Goal: Find specific page/section: Find specific page/section

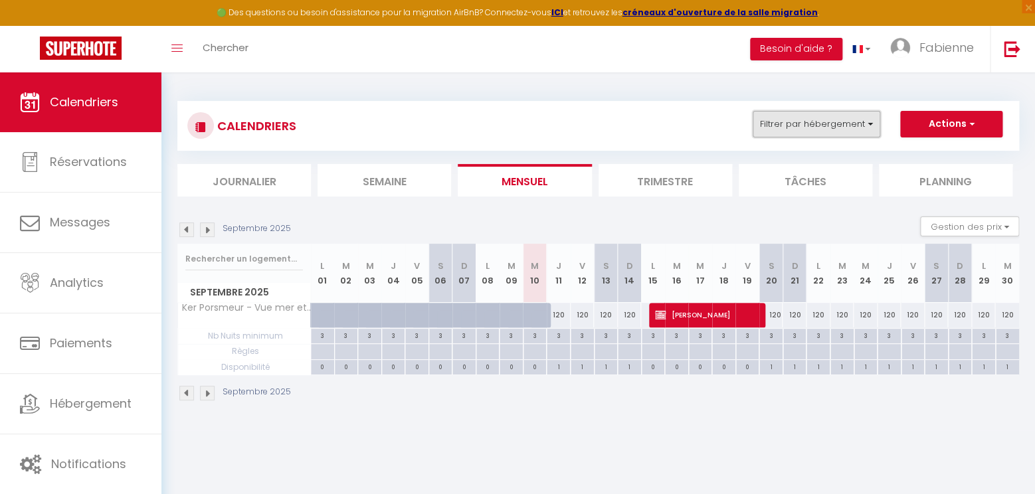
click at [829, 112] on button "Filtrer par hébergement" at bounding box center [817, 124] width 128 height 27
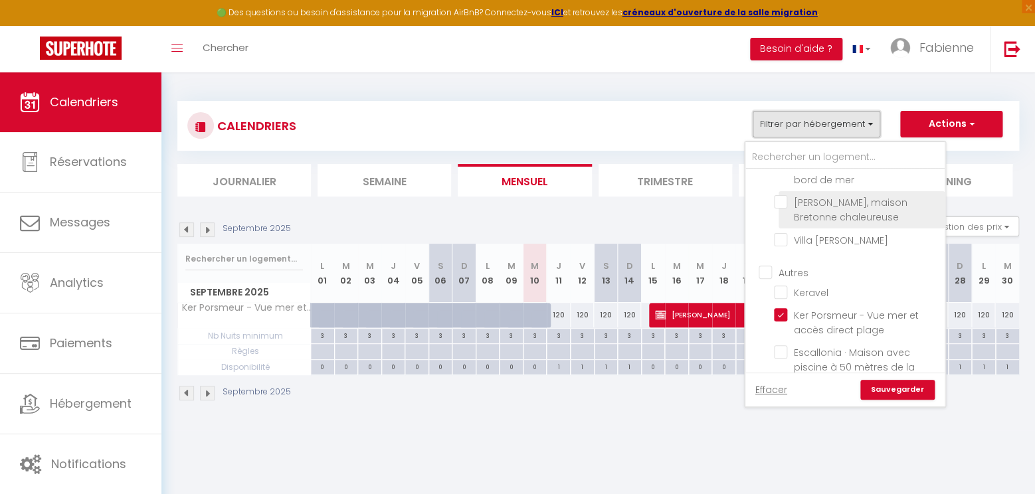
scroll to position [80, 0]
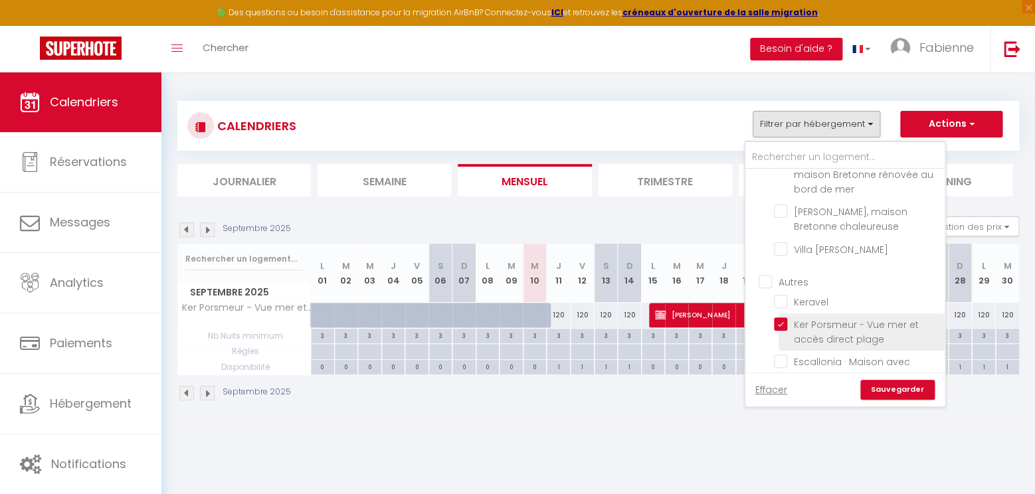
click at [782, 322] on input "Ker Porsmeur - Vue mer et accès direct plage" at bounding box center [857, 323] width 166 height 13
checkbox input "false"
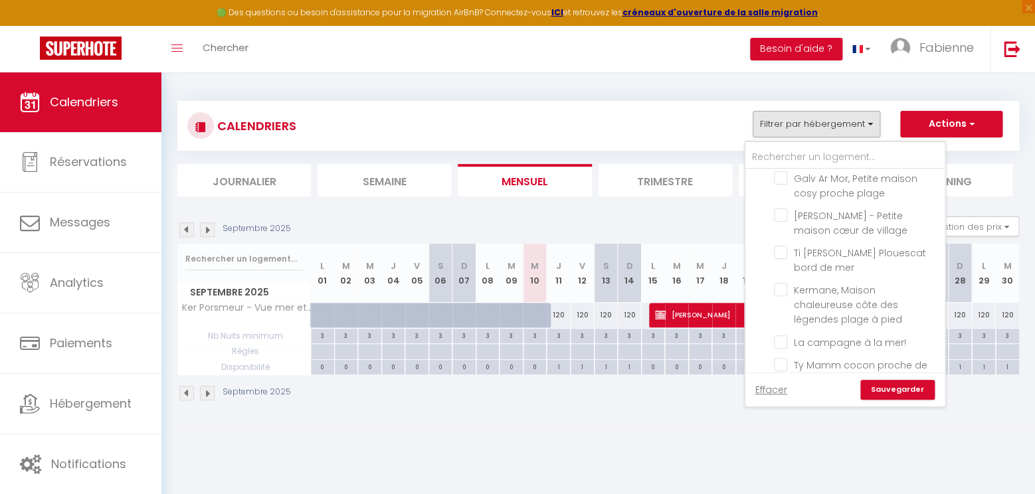
scroll to position [326, 0]
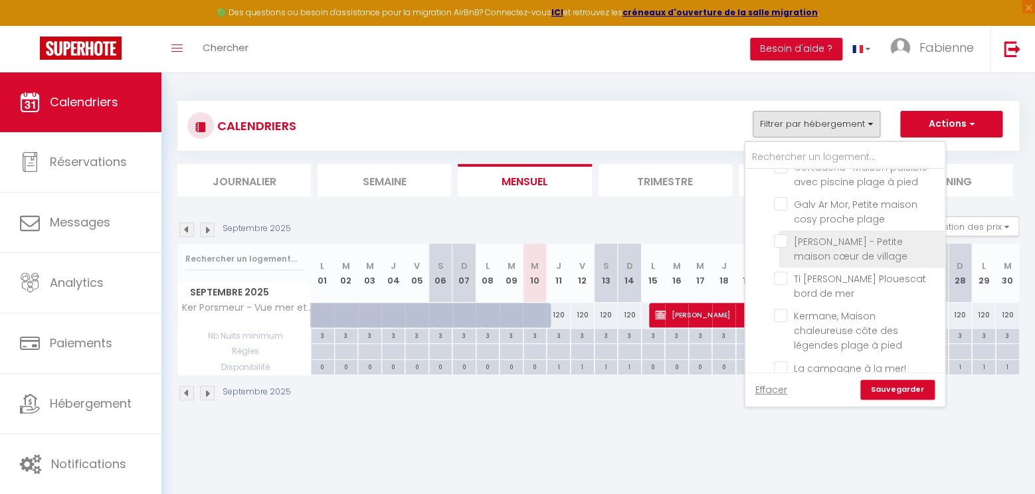
click at [784, 234] on input "[PERSON_NAME] - Petite maison cœur de village" at bounding box center [857, 240] width 166 height 13
checkbox input "true"
checkbox input "false"
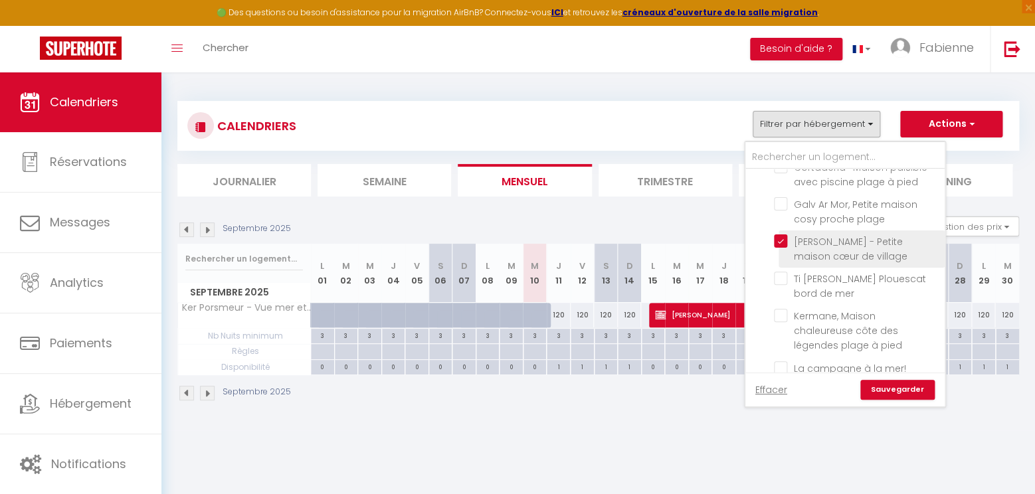
checkbox input "false"
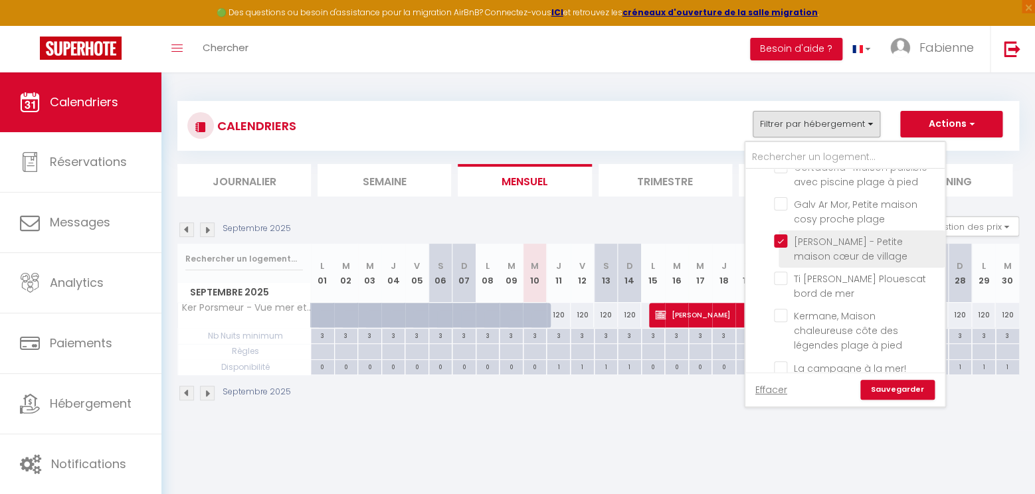
checkbox input "false"
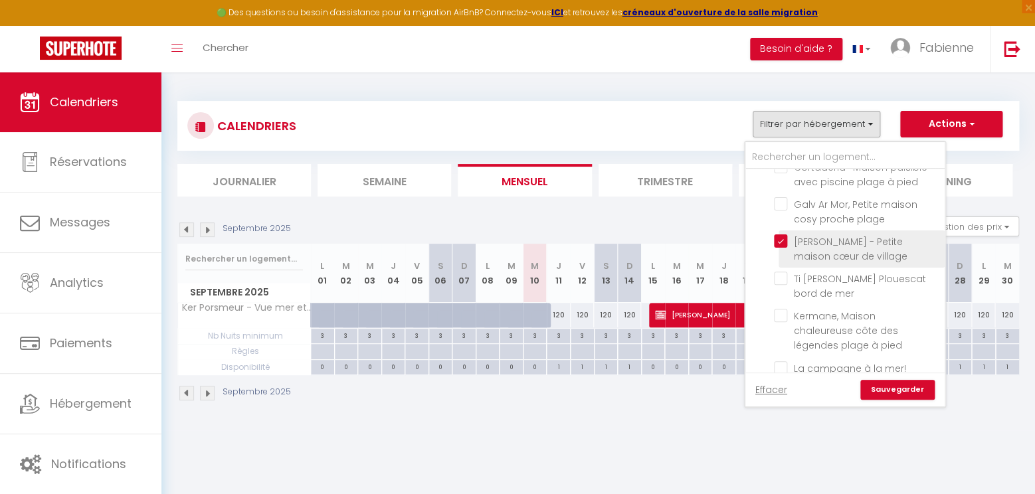
checkbox input "false"
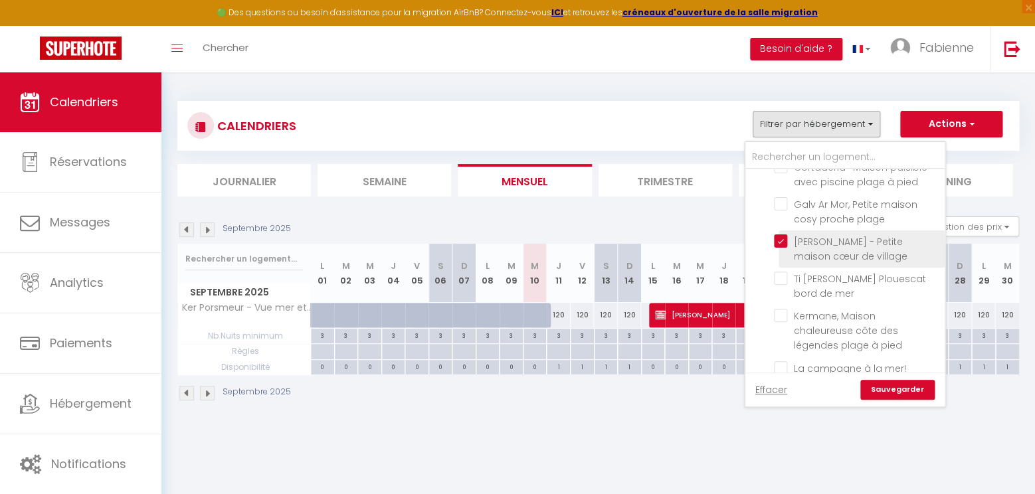
checkbox input "false"
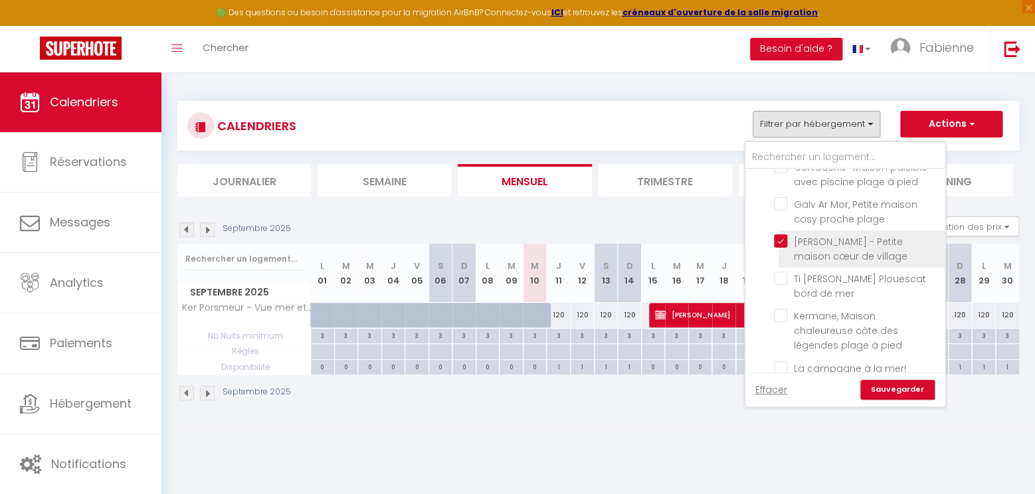
checkbox input "false"
click at [895, 387] on link "Sauvegarder" at bounding box center [897, 390] width 74 height 20
